Goal: Task Accomplishment & Management: Manage account settings

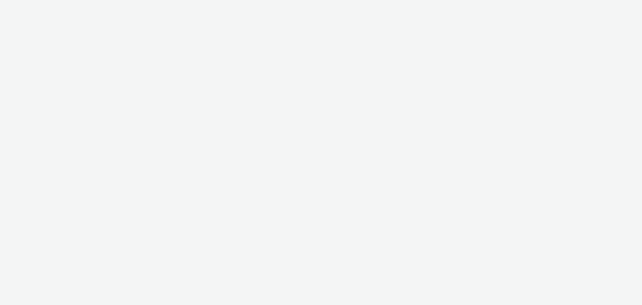
select select "a1548b1e-0fde-418e-992c-2e089afb3761"
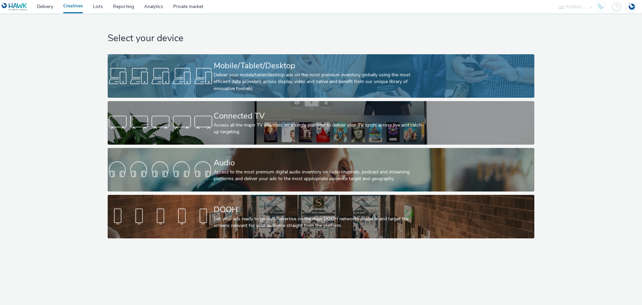
click at [240, 90] on div "Deliver your mobile/tablet/desktop ads on the most premium inventory globally u…" at bounding box center [320, 82] width 212 height 20
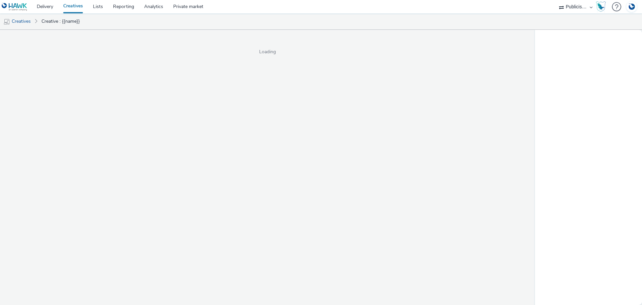
select select "a1548b1e-0fde-418e-992c-2e089afb3761"
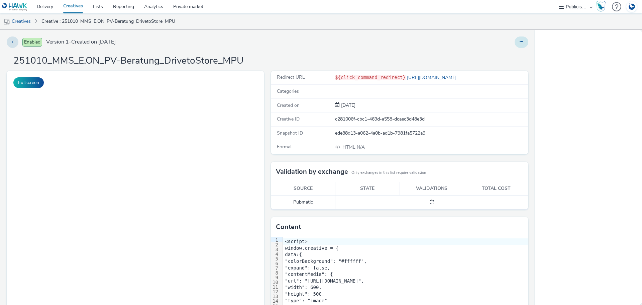
click at [520, 41] on icon at bounding box center [522, 41] width 4 height 5
click at [500, 56] on link "Edit" at bounding box center [503, 55] width 50 height 13
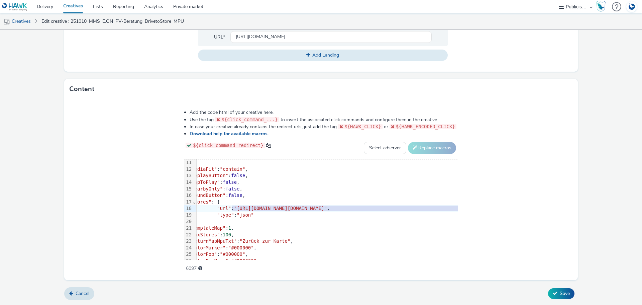
scroll to position [67, 58]
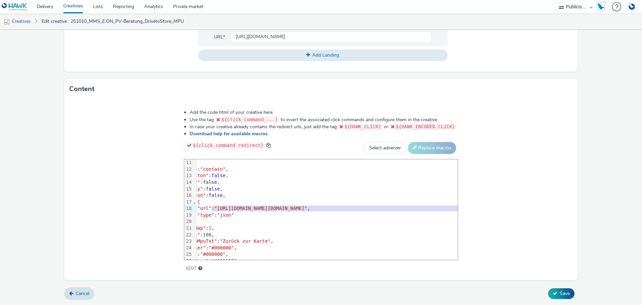
drag, startPoint x: 180, startPoint y: 208, endPoint x: 532, endPoint y: 209, distance: 351.9
click at [307, 209] on span ""[URL][DOMAIN_NAME][DOMAIN_NAME]"" at bounding box center [260, 207] width 93 height 5
click at [560, 292] on span "Save" at bounding box center [565, 293] width 10 height 6
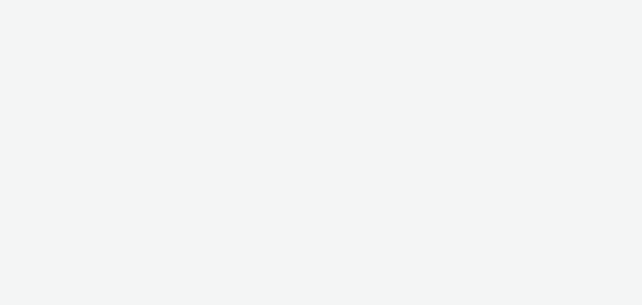
select select "a1548b1e-0fde-418e-992c-2e089afb3761"
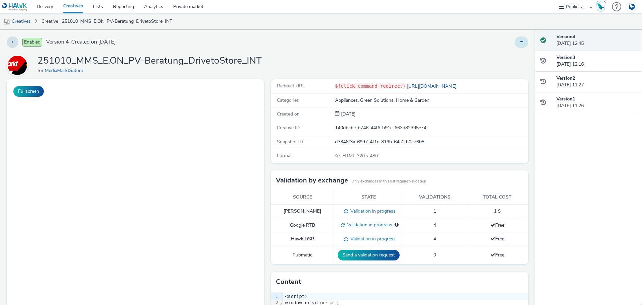
click at [520, 43] on button at bounding box center [522, 41] width 14 height 11
click at [433, 49] on div "Enabled Version 4 - Created on [DATE] Edit Duplicate Copy ID Archive 251010_MMS…" at bounding box center [267, 167] width 535 height 275
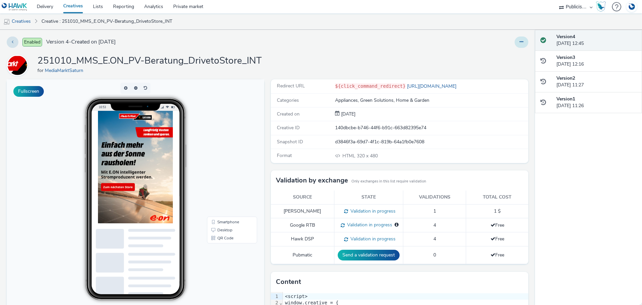
click at [520, 42] on icon at bounding box center [522, 41] width 4 height 5
click at [508, 57] on link "Edit" at bounding box center [503, 55] width 50 height 13
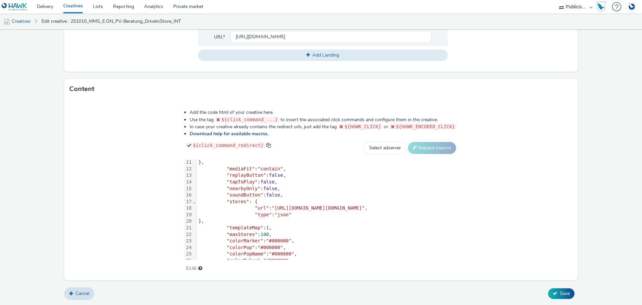
scroll to position [67, 0]
click at [272, 209] on span ""[URL][DOMAIN_NAME][DOMAIN_NAME]"" at bounding box center [318, 207] width 93 height 5
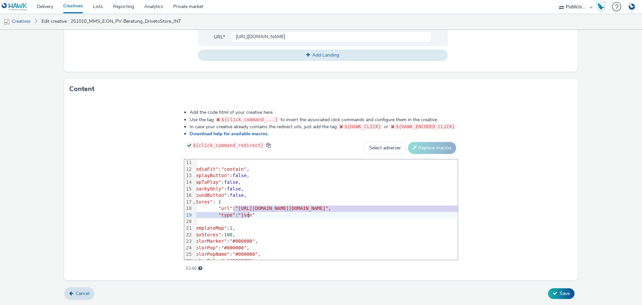
scroll to position [67, 58]
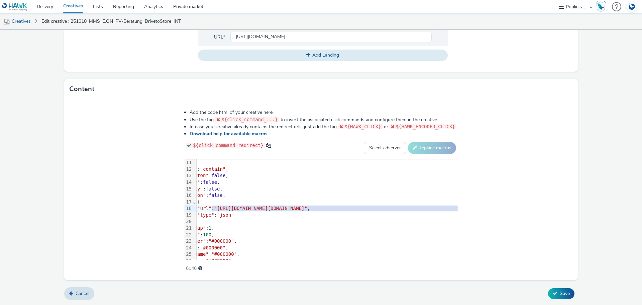
drag, startPoint x: 178, startPoint y: 209, endPoint x: 533, endPoint y: 208, distance: 354.3
click at [307, 208] on span ""[URL][DOMAIN_NAME][DOMAIN_NAME]"" at bounding box center [260, 207] width 93 height 5
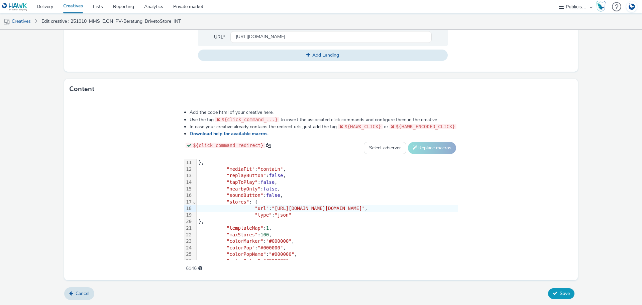
click at [560, 291] on span "Save" at bounding box center [565, 293] width 10 height 6
